Goal: Task Accomplishment & Management: Complete application form

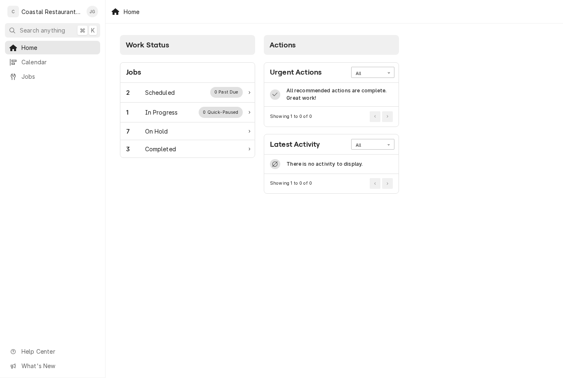
click at [182, 92] on div "2 Scheduled 0 Past Due" at bounding box center [184, 92] width 117 height 11
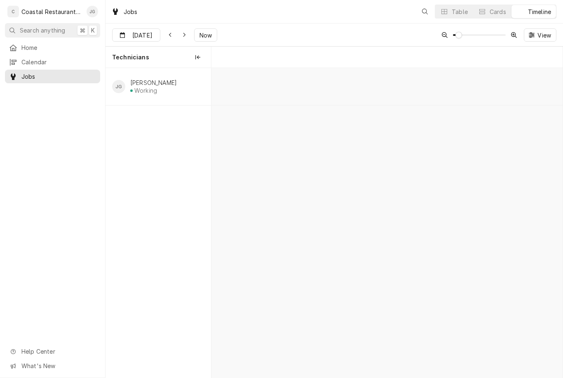
scroll to position [0, 6964]
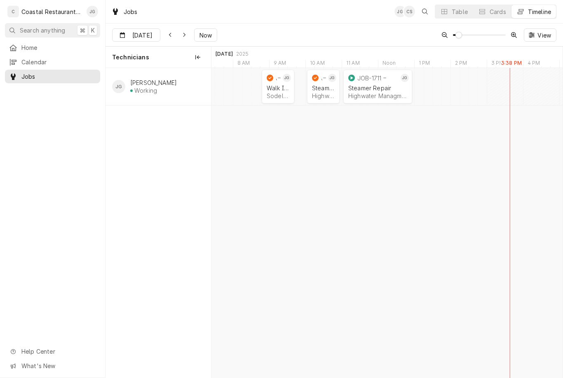
click at [386, 94] on div "Highwater Managment | [GEOGRAPHIC_DATA], 21842" at bounding box center [377, 95] width 59 height 7
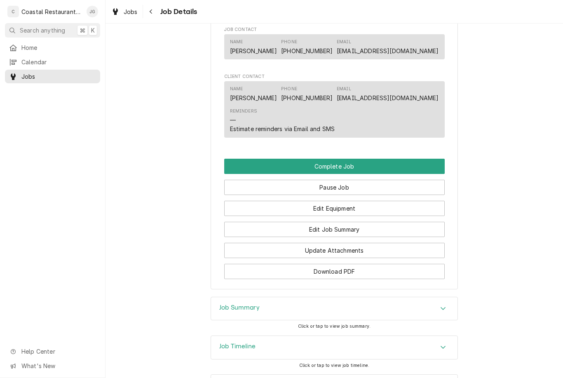
scroll to position [663, 0]
click at [365, 158] on button "Complete Job" at bounding box center [334, 165] width 221 height 15
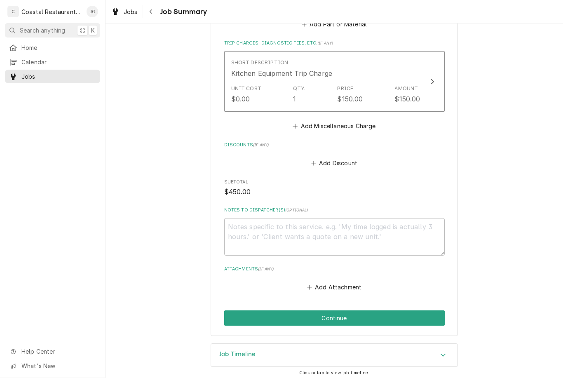
scroll to position [394, 0]
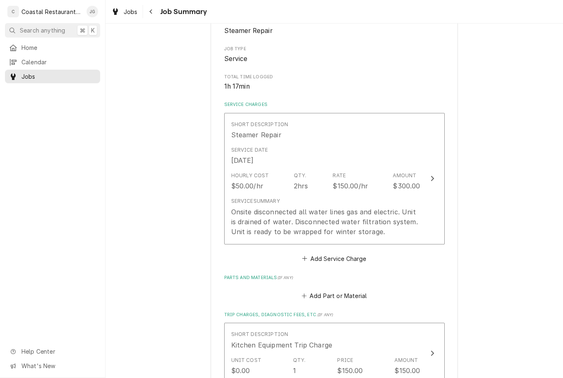
click at [346, 152] on div "Service Date [DATE]" at bounding box center [325, 156] width 189 height 26
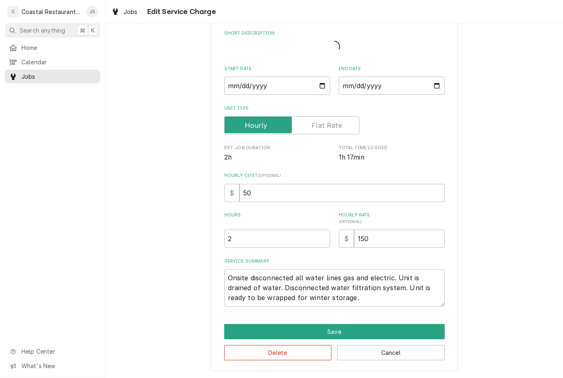
scroll to position [29, 0]
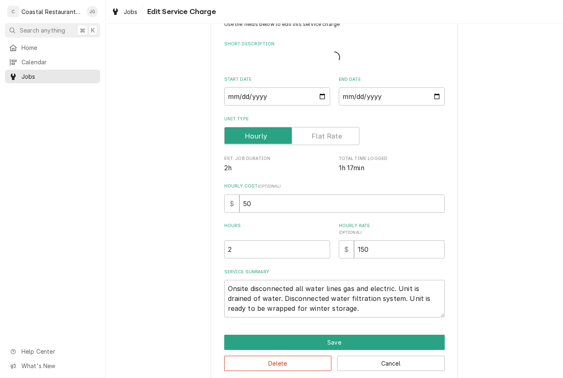
type textarea "x"
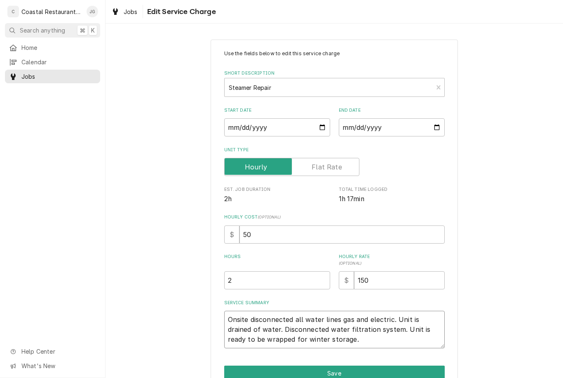
click at [277, 336] on textarea "Onsite disconnected all water lines gas and electric. Unit is drained of water.…" at bounding box center [334, 330] width 221 height 38
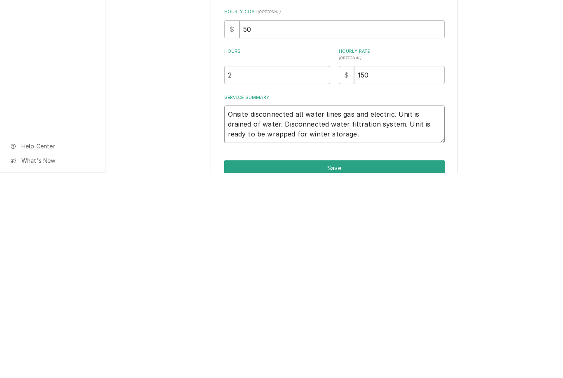
click at [280, 311] on textarea "Onsite disconnected all water lines gas and electric. Unit is drained of water.…" at bounding box center [334, 330] width 221 height 38
type textarea "Onsite disconnected all water lines gas and electric. Unit is drained of water.…"
type textarea "x"
type textarea "Onsite disconnected all water lines gas and electric. Unit is drained of water.…"
type textarea "x"
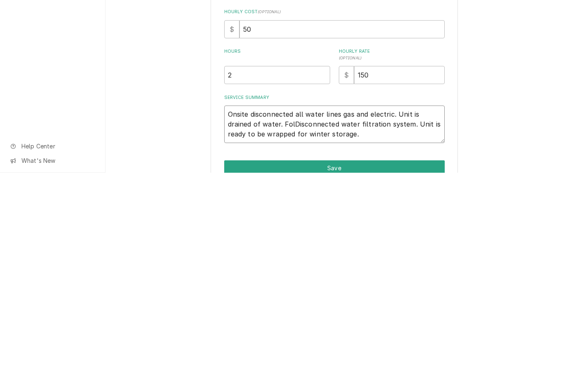
type textarea "Onsite disconnected all water lines gas and electric. Unit is drained of water.…"
type textarea "x"
type textarea "Onsite disconnected all water lines gas and electric. Unit is drained of water.…"
type textarea "x"
type textarea "Onsite disconnected all water lines gas and electric. Unit is drained of water.…"
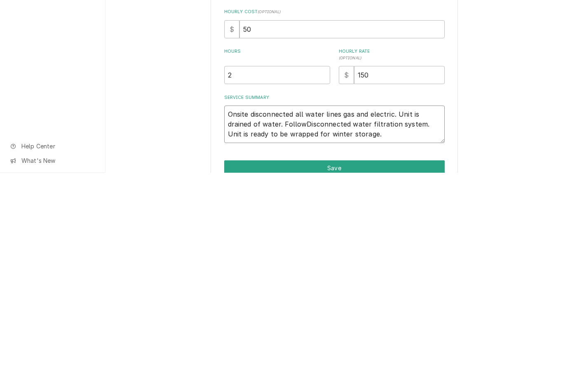
type textarea "x"
type textarea "Onsite disconnected all water lines gas and electric. Unit is drained of water.…"
type textarea "x"
type textarea "Onsite disconnected all water lines gas and electric. Unit is drained of water.…"
type textarea "x"
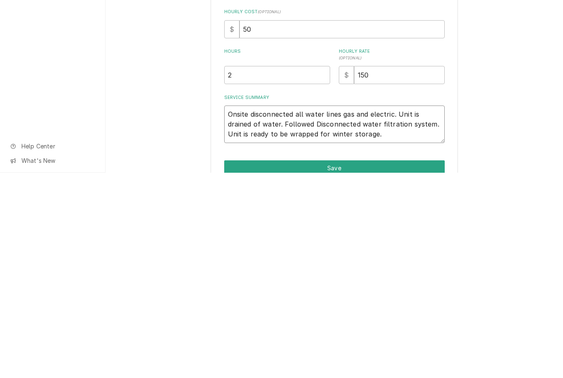
type textarea "Onsite disconnected all water lines gas and electric. Unit is drained of water.…"
type textarea "x"
type textarea "Onsite disconnected all water lines gas and electric. Unit is drained of water.…"
type textarea "x"
type textarea "Onsite disconnected all water lines gas and electric. Unit is drained of water.…"
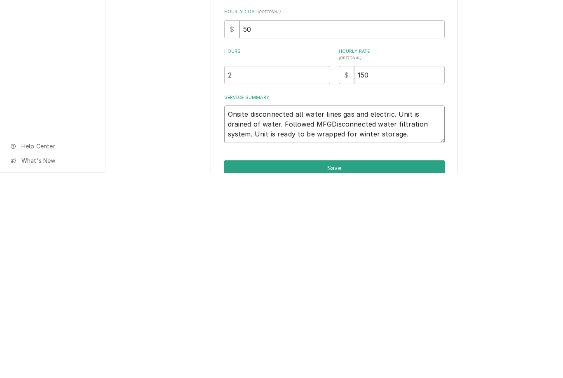
type textarea "x"
type textarea "Onsite disconnected all water lines gas and electric. Unit is drained of water.…"
type textarea "x"
type textarea "Onsite disconnected all water lines gas and electric. Unit is drained of water.…"
type textarea "x"
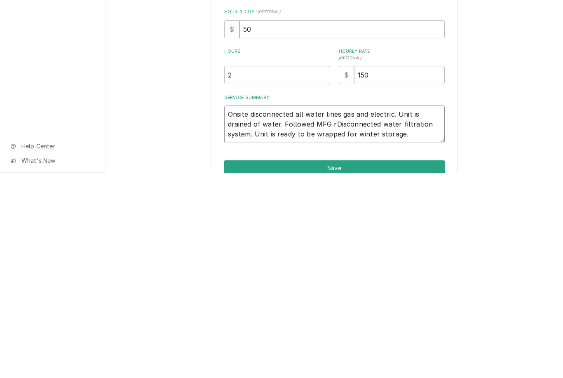
type textarea "Onsite disconnected all water lines gas and electric. Unit is drained of water.…"
type textarea "x"
type textarea "Onsite disconnected all water lines gas and electric. Unit is drained of water.…"
type textarea "x"
type textarea "Onsite disconnected all water lines gas and electric. Unit is drained of water.…"
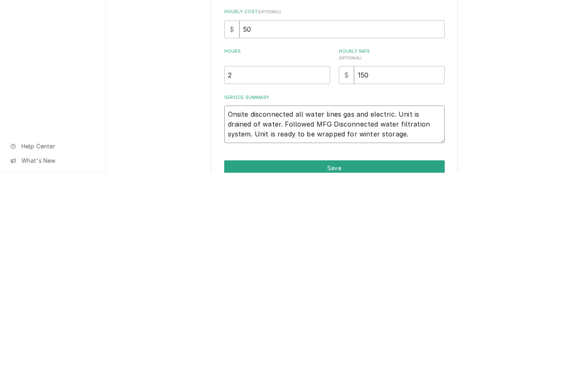
type textarea "x"
type textarea "Onsite disconnected all water lines gas and electric. Unit is drained of water.…"
type textarea "x"
type textarea "Onsite disconnected all water lines gas and electric. Unit is drained of water.…"
type textarea "x"
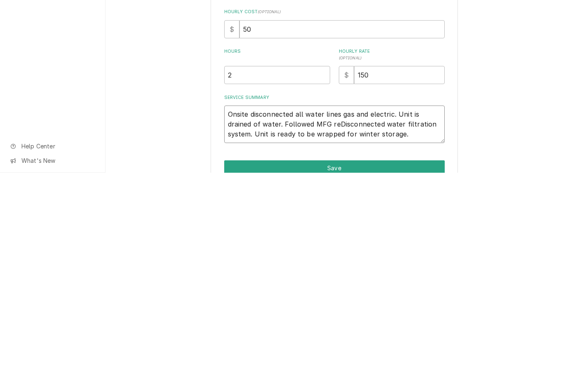
type textarea "Onsite disconnected all water lines gas and electric. Unit is drained of water.…"
type textarea "x"
type textarea "Onsite disconnected all water lines gas and electric. Unit is drained of water.…"
type textarea "x"
type textarea "Onsite disconnected all water lines gas and electric. Unit is drained of water.…"
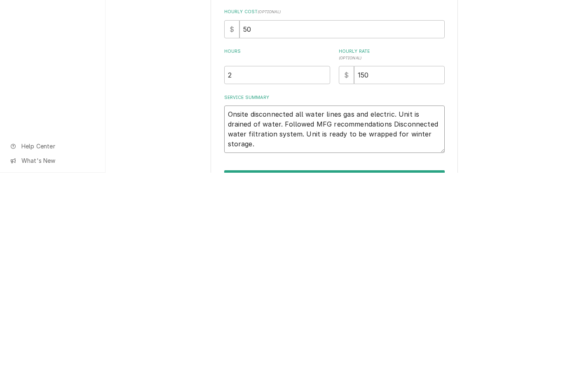
type textarea "x"
type textarea "Onsite disconnected all water lines gas and electric. Unit is drained of water.…"
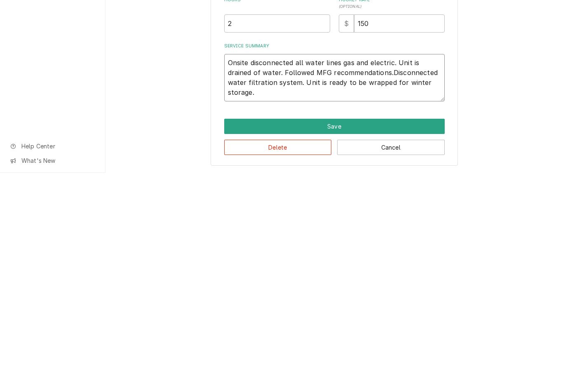
scroll to position [51, 0]
click at [337, 325] on button "Save" at bounding box center [334, 332] width 221 height 15
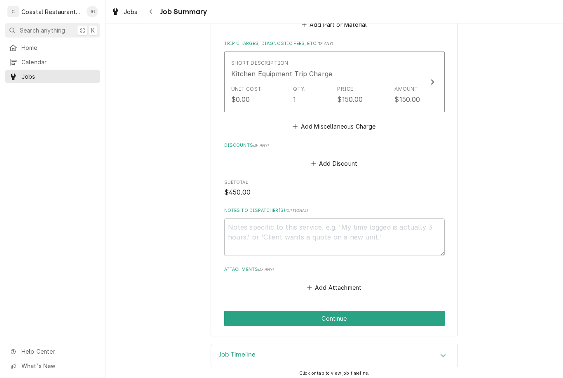
scroll to position [404, 0]
click at [361, 316] on button "Continue" at bounding box center [334, 318] width 221 height 15
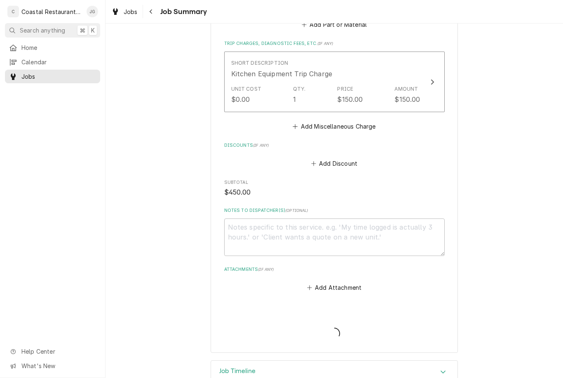
type textarea "x"
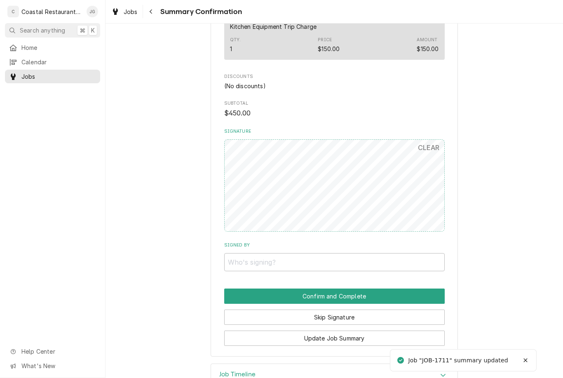
scroll to position [394, 0]
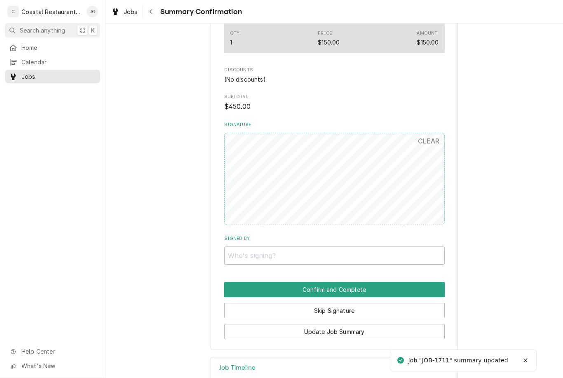
click at [338, 312] on button "Skip Signature" at bounding box center [334, 310] width 221 height 15
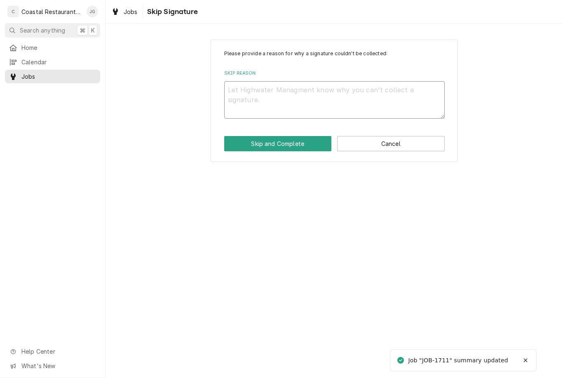
click at [290, 99] on textarea "Skip Reason" at bounding box center [334, 100] width 221 height 38
type textarea "x"
type textarea "No"
type textarea "x"
type textarea "No o"
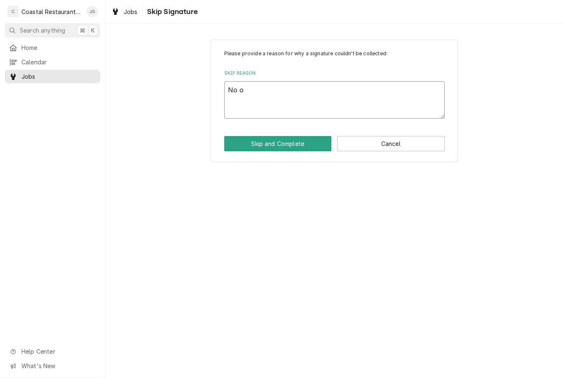
type textarea "x"
type textarea "No one"
type textarea "x"
type textarea "No one"
type textarea "x"
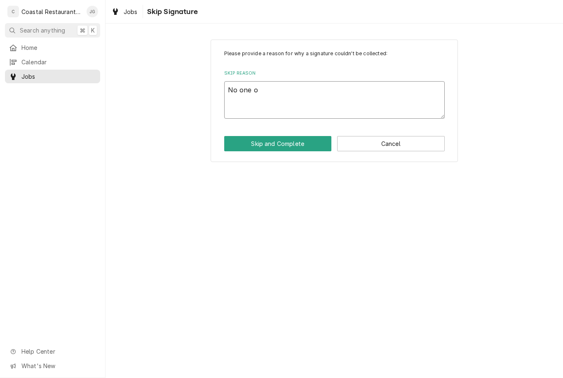
type textarea "No one on"
type textarea "x"
type textarea "No one ons"
type textarea "x"
type textarea "No one onsite"
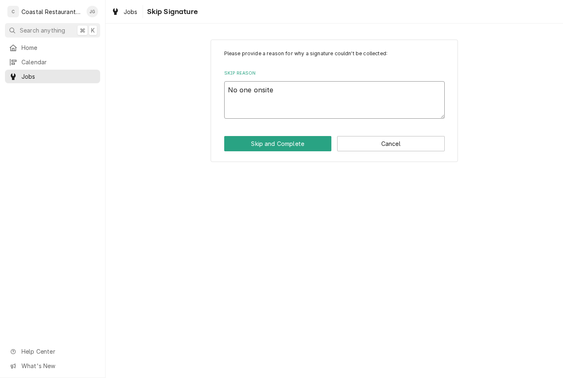
type textarea "x"
type textarea "No one onsite"
click at [294, 141] on button "Skip and Complete" at bounding box center [278, 143] width 108 height 15
type textarea "x"
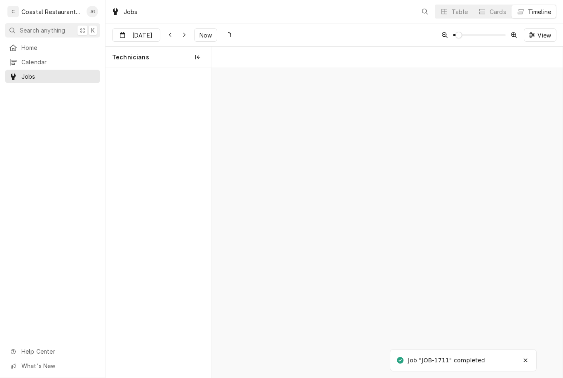
scroll to position [0, 6964]
